Goal: Task Accomplishment & Management: Complete application form

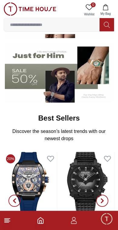
scroll to position [105, 0]
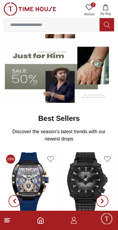
click at [81, 223] on footer at bounding box center [59, 220] width 118 height 19
click at [76, 219] on icon "button" at bounding box center [73, 220] width 7 height 7
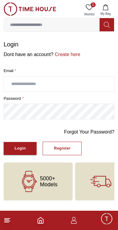
click at [71, 146] on button "Register" at bounding box center [62, 149] width 39 height 14
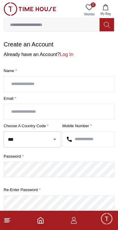
click at [57, 142] on icon "Open" at bounding box center [54, 139] width 7 height 7
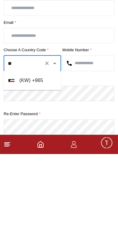
click at [41, 149] on li "( KW ) + 965" at bounding box center [32, 156] width 57 height 14
type input "***"
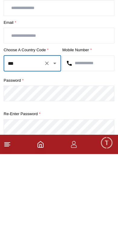
click at [93, 132] on input "text" at bounding box center [87, 139] width 51 height 15
